Goal: Answer question/provide support

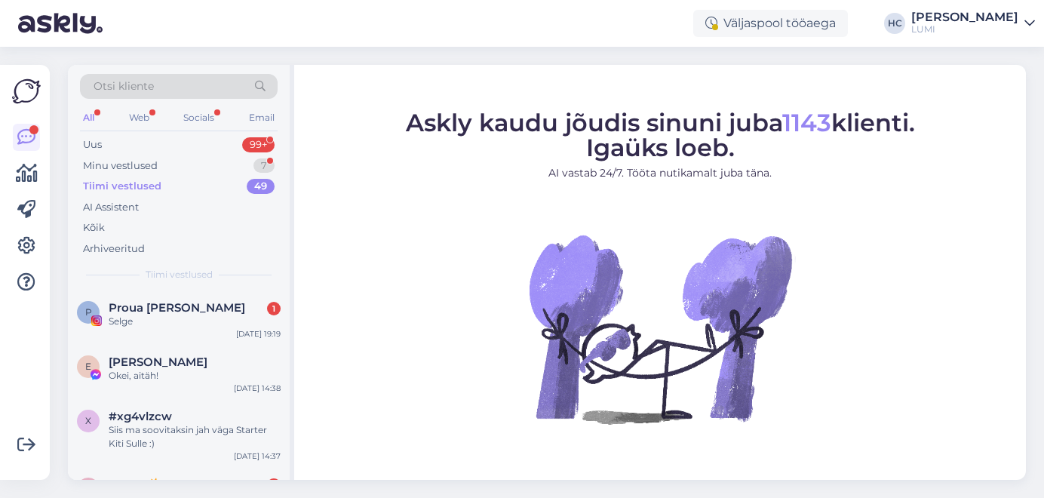
scroll to position [465, 0]
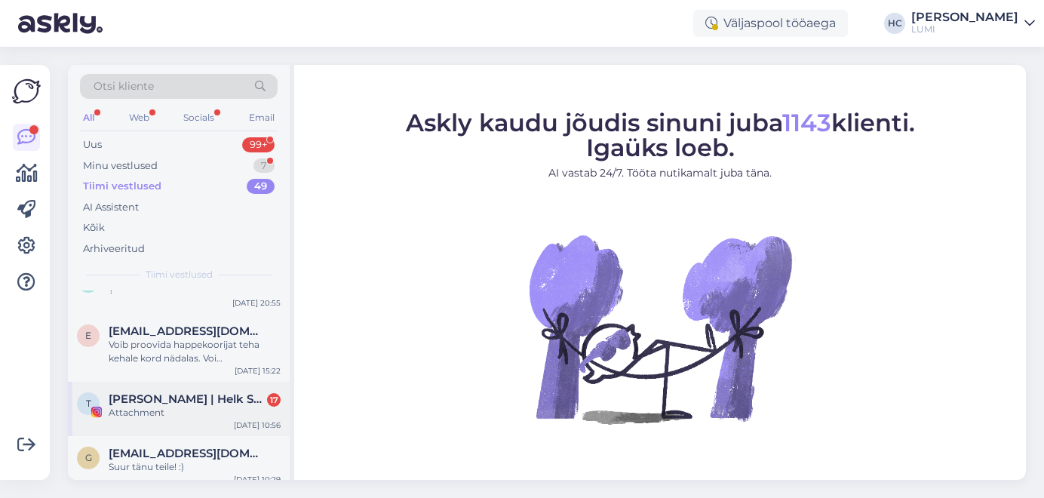
click at [149, 422] on div "T [PERSON_NAME] | Helk Stuudio 17 Attachment [DATE] 10:56" at bounding box center [179, 409] width 222 height 54
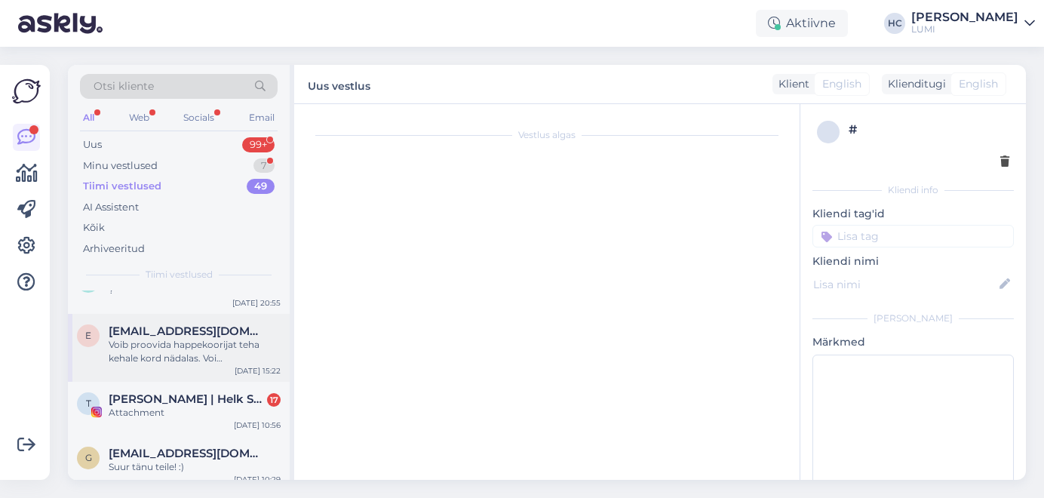
click at [210, 369] on div "e [EMAIL_ADDRESS][DOMAIN_NAME] Voib proovida happekoorijat teha kehale kord näd…" at bounding box center [179, 348] width 222 height 68
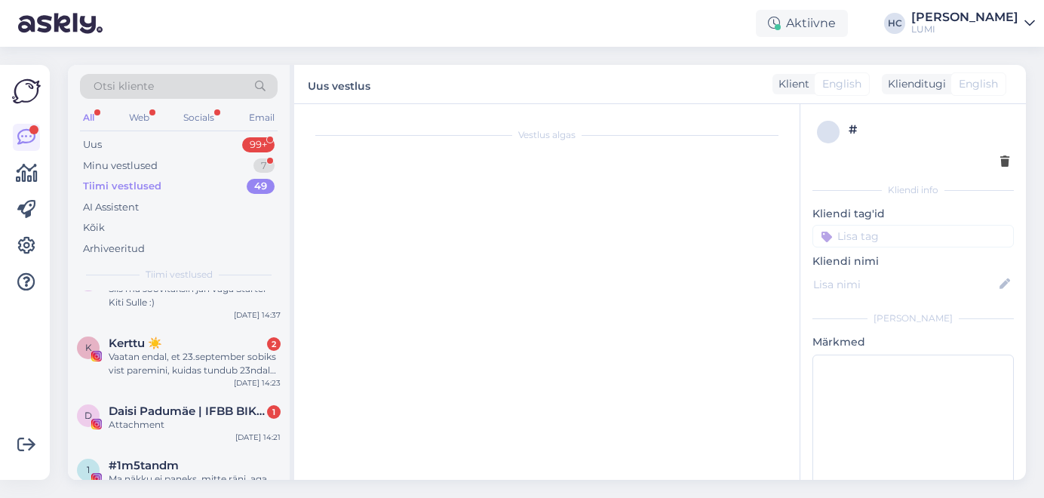
scroll to position [0, 0]
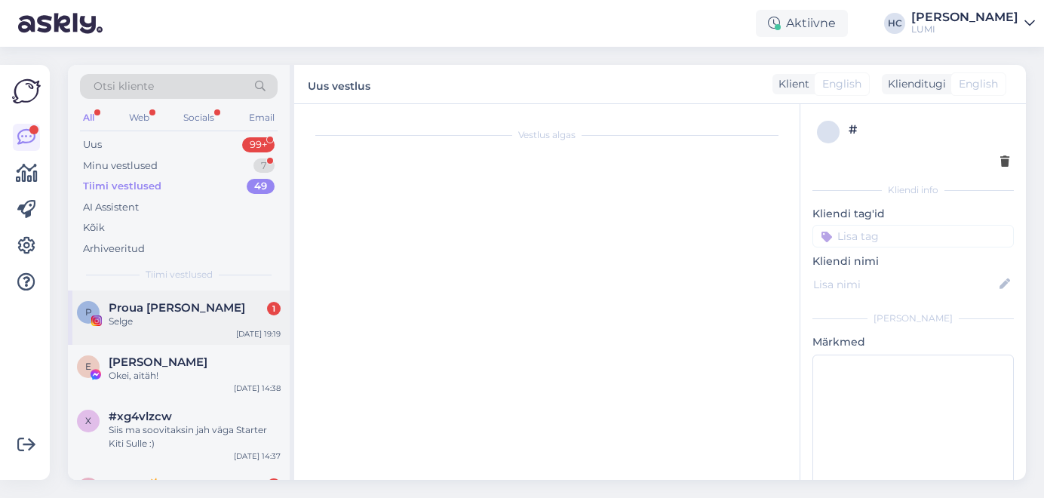
click at [210, 315] on div "Selge" at bounding box center [195, 322] width 172 height 14
click at [158, 164] on div "Minu vestlused 7" at bounding box center [179, 165] width 198 height 21
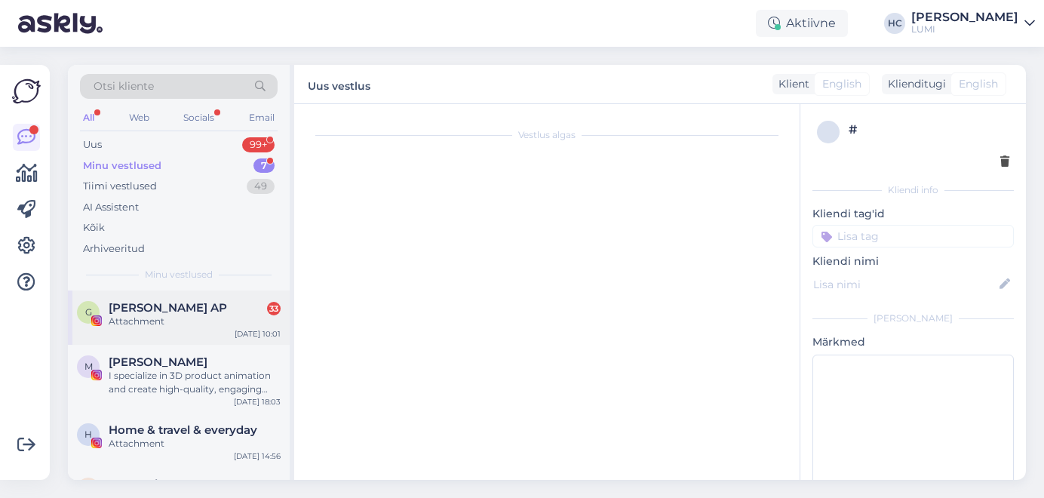
click at [167, 330] on div "G [PERSON_NAME] AP 33 Attachment [DATE] 10:01" at bounding box center [179, 317] width 222 height 54
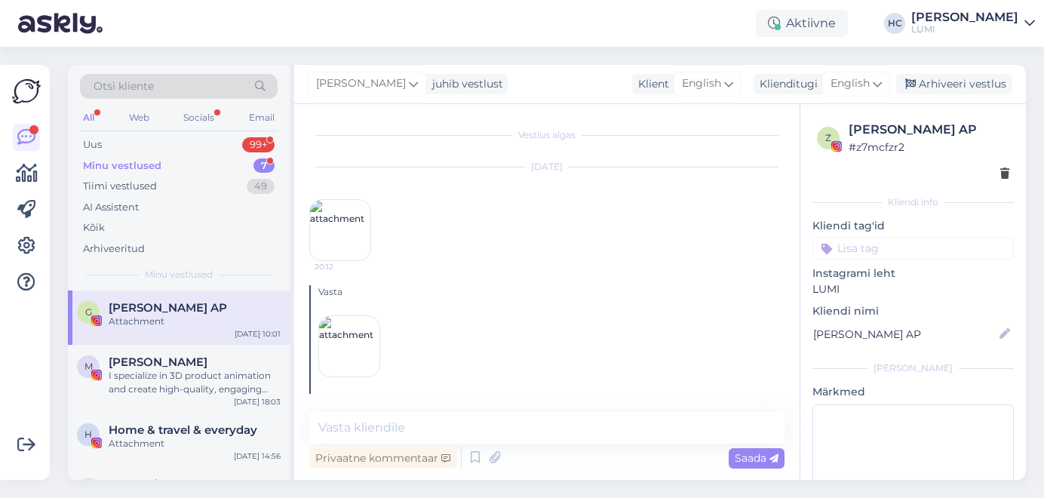
scroll to position [5614, 0]
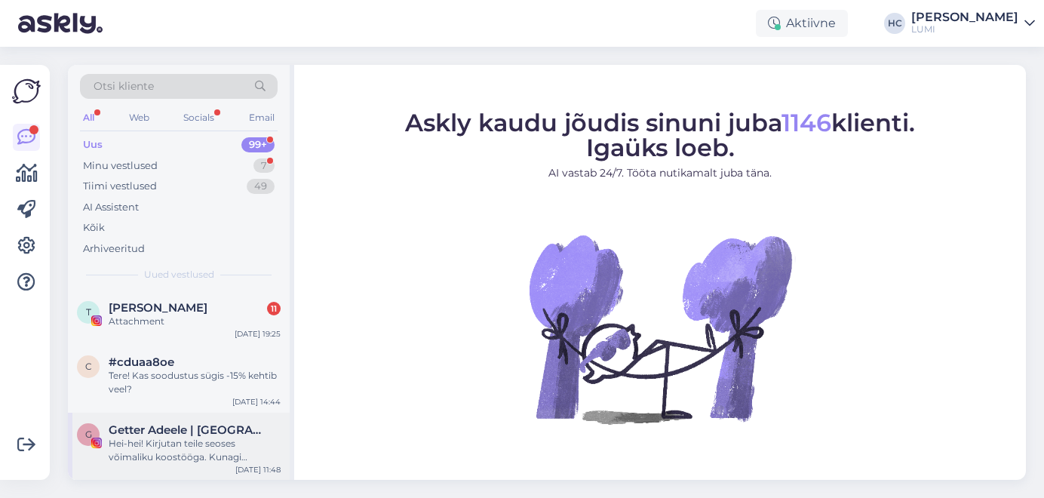
click at [176, 452] on div "Hei-hei! Kirjutan teile seoses võimaliku koostööga. Kunagi [PERSON_NAME] ka tei…" at bounding box center [195, 450] width 172 height 27
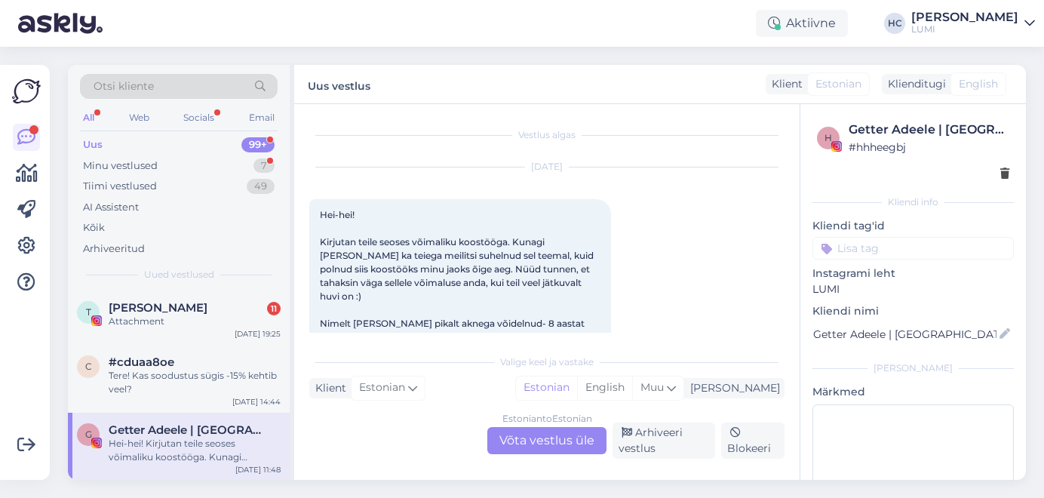
scroll to position [32, 0]
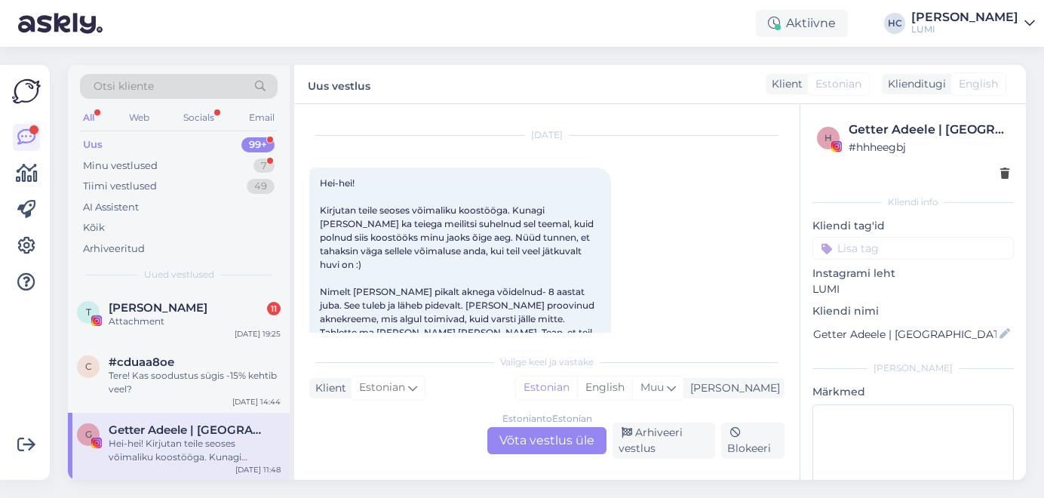
click at [554, 437] on div "Estonian to Estonian Võta vestlus üle" at bounding box center [546, 440] width 119 height 27
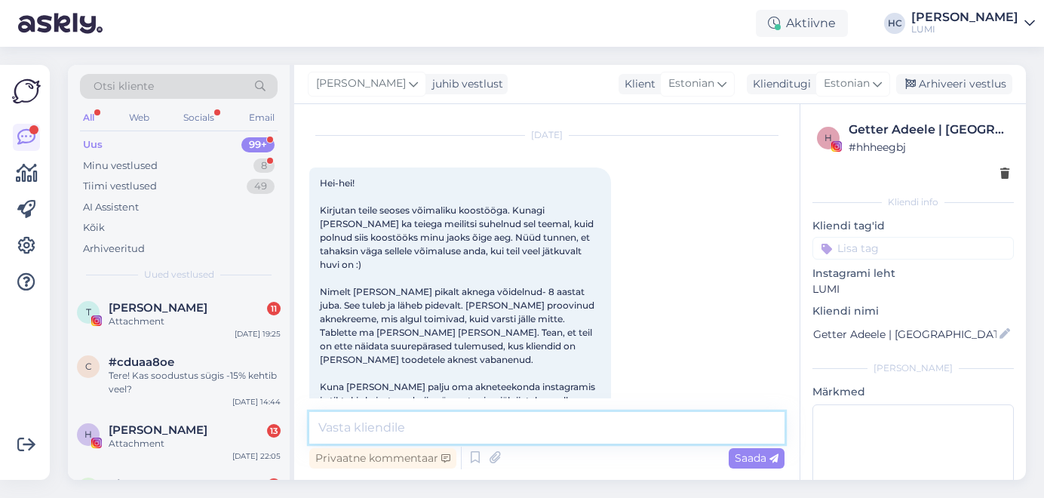
click at [544, 429] on textarea at bounding box center [546, 428] width 475 height 32
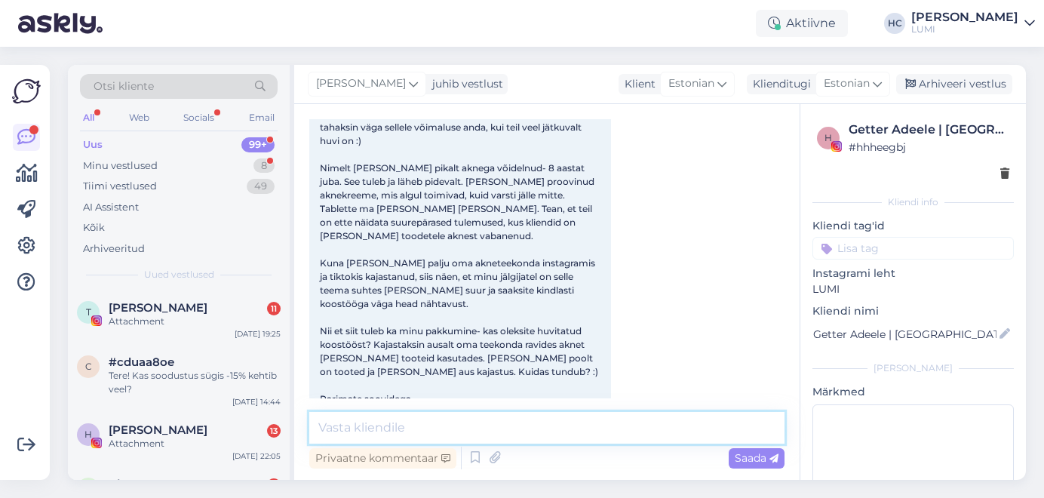
scroll to position [175, 0]
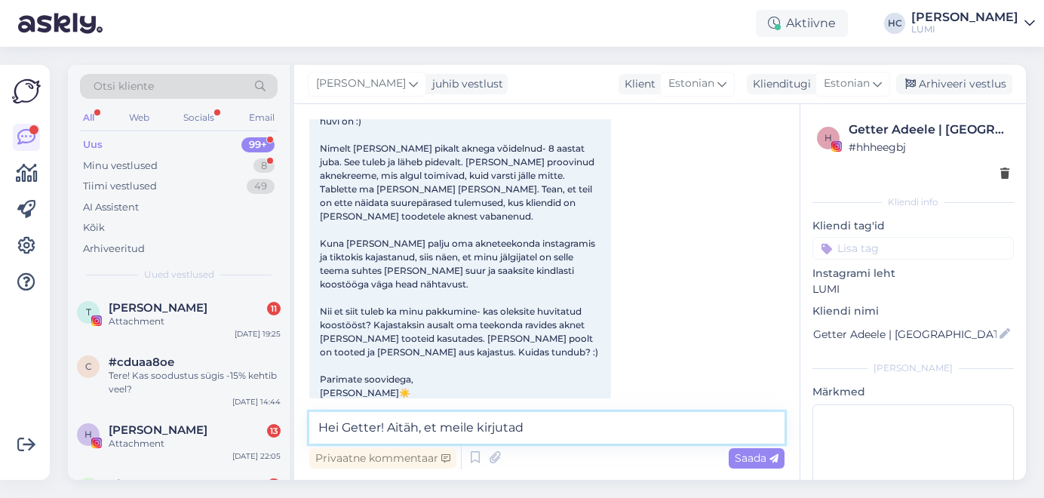
type textarea "Hei Getter! Aitäh, et meile kirjutad"
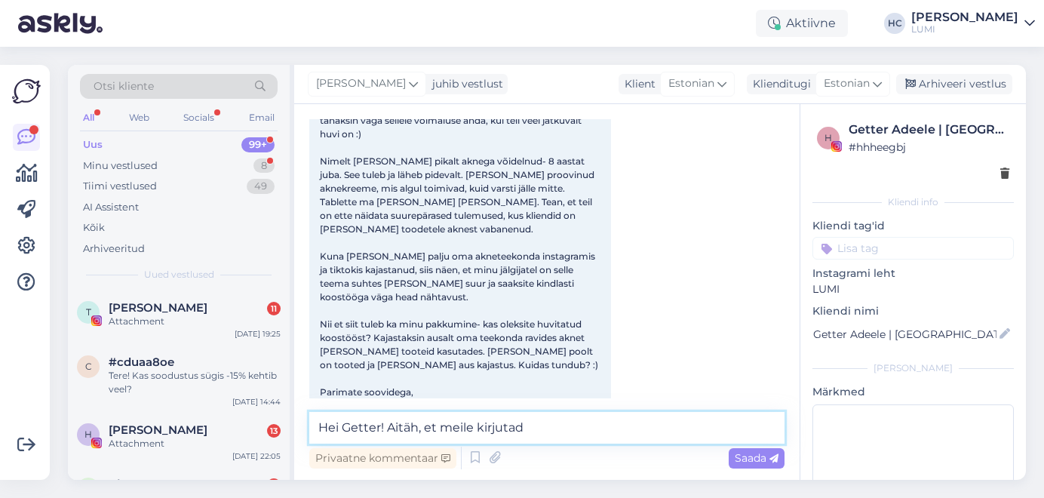
scroll to position [161, 0]
drag, startPoint x: 534, startPoint y: 428, endPoint x: 290, endPoint y: 432, distance: 244.4
click at [290, 432] on div "Otsi kliente All Web Socials Email Uus 99+ Minu vestlused 8 Tiimi vestlused 49 …" at bounding box center [547, 272] width 958 height 415
click at [221, 342] on div "T Terese Mårtensson 11 Attachment Sep 9 19:25" at bounding box center [179, 317] width 222 height 54
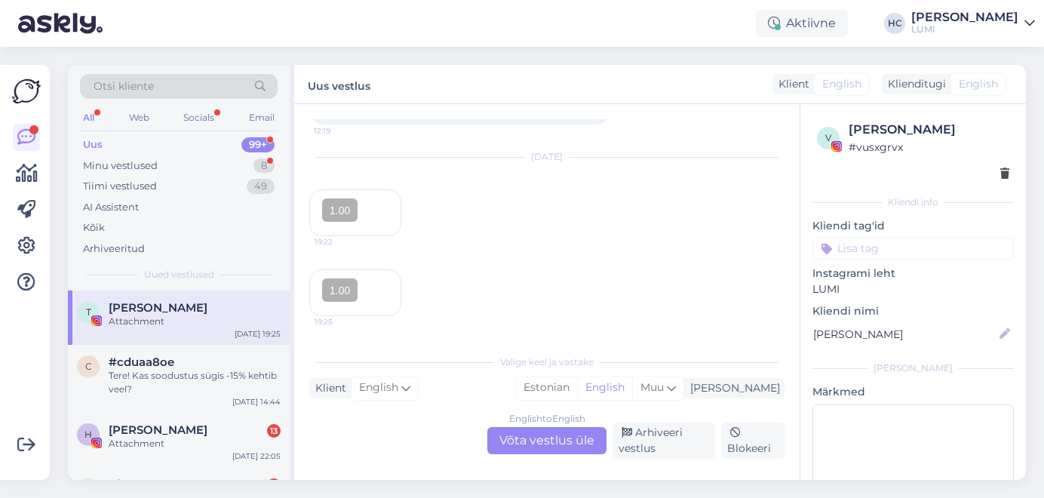
scroll to position [3332, 0]
